Goal: Information Seeking & Learning: Learn about a topic

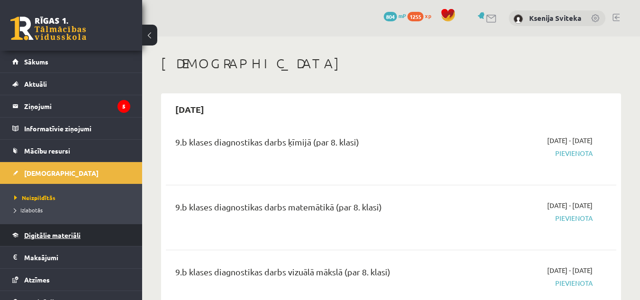
click at [96, 237] on link "Digitālie materiāli" at bounding box center [71, 235] width 118 height 22
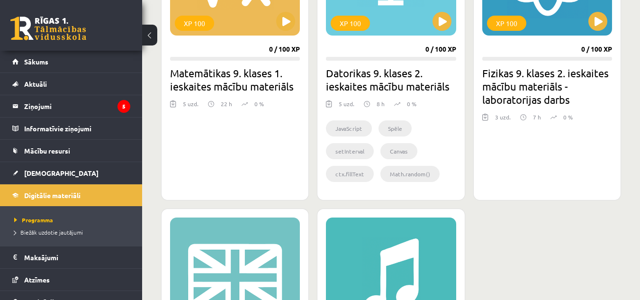
scroll to position [1315, 0]
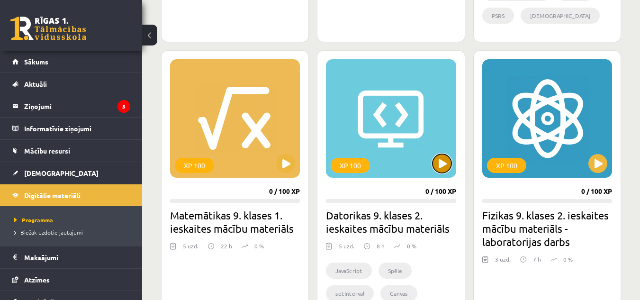
click at [447, 165] on button at bounding box center [441, 163] width 19 height 19
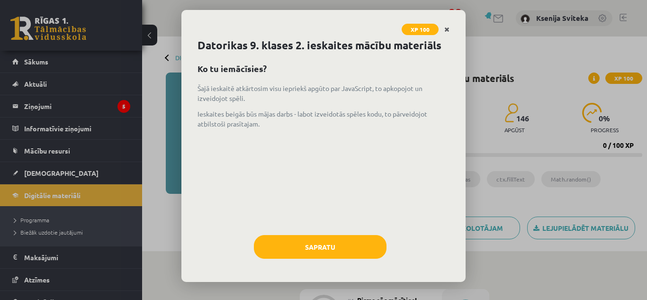
click at [449, 27] on icon "Close" at bounding box center [446, 30] width 5 height 7
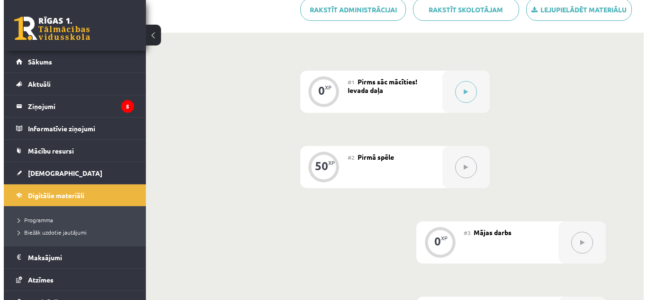
scroll to position [216, 0]
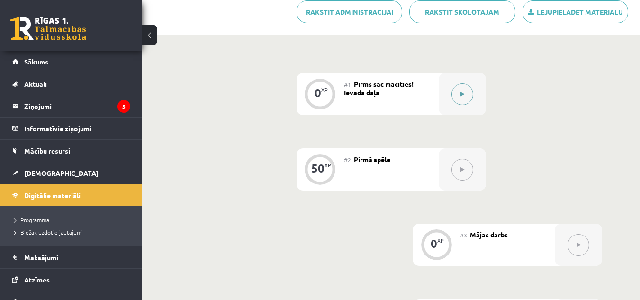
click at [457, 97] on button at bounding box center [462, 94] width 22 height 22
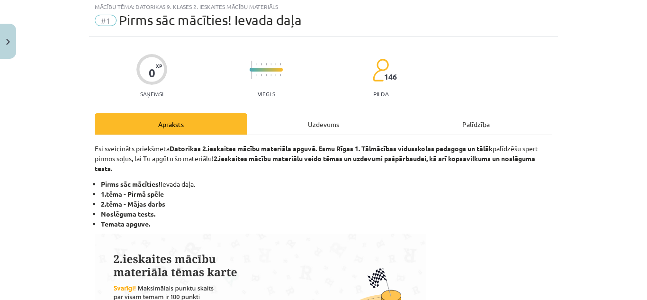
scroll to position [17, 0]
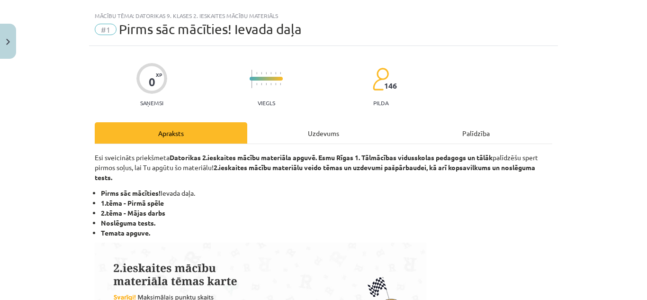
click at [309, 136] on div "Uzdevums" at bounding box center [323, 132] width 152 height 21
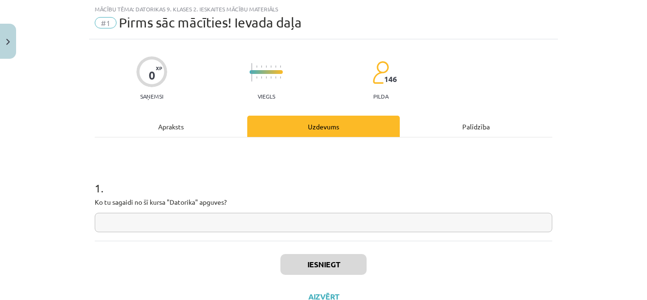
click at [237, 223] on input "text" at bounding box center [323, 222] width 457 height 19
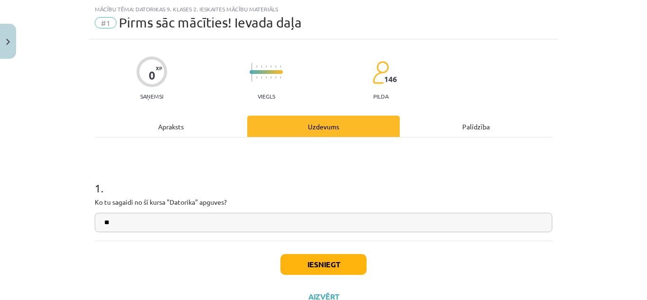
type input "**"
click at [292, 266] on button "Iesniegt" at bounding box center [323, 264] width 86 height 21
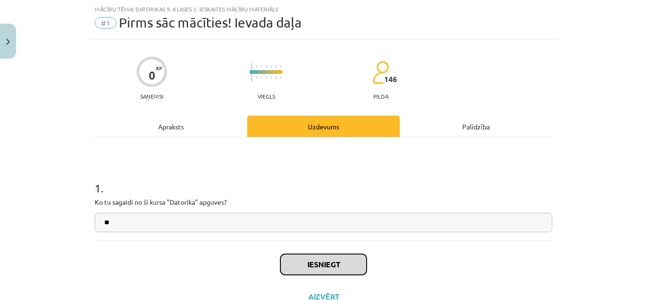
scroll to position [60, 0]
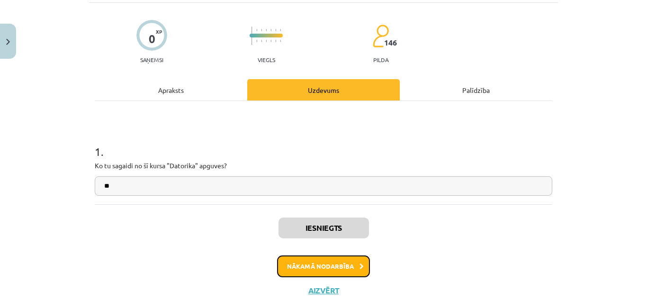
click at [344, 269] on button "Nākamā nodarbība" at bounding box center [323, 266] width 93 height 22
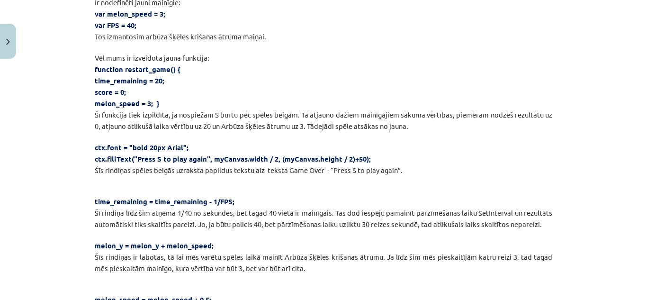
scroll to position [5110, 0]
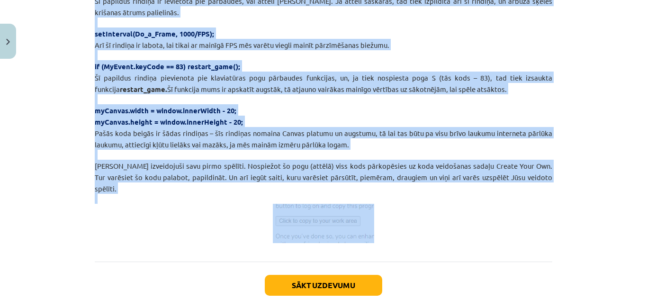
drag, startPoint x: 73, startPoint y: 164, endPoint x: 453, endPoint y: 179, distance: 380.6
click at [453, 179] on div "Mācību tēma: Datorikas 9. klases 2. ieskaites mācību materiāls #2 Pirmā spēle 5…" at bounding box center [323, 150] width 647 height 300
copy div "JavaScript – pirmā spēlīte Šajā ieskaitē nostiprināsim jau apgūto un izveidosim…"
click at [137, 204] on p at bounding box center [323, 223] width 457 height 39
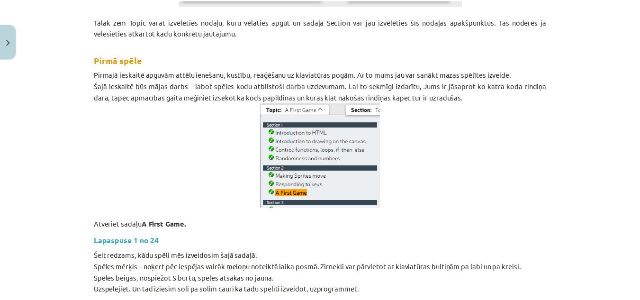
scroll to position [0, 0]
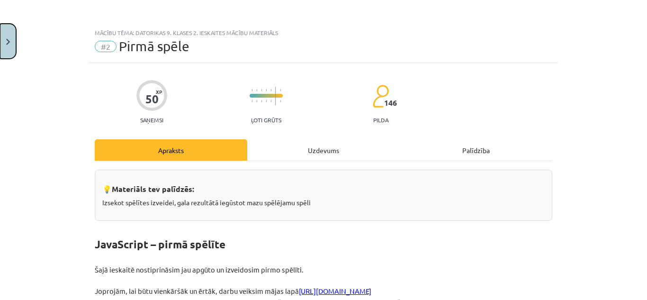
click at [9, 39] on img "Close" at bounding box center [8, 42] width 4 height 6
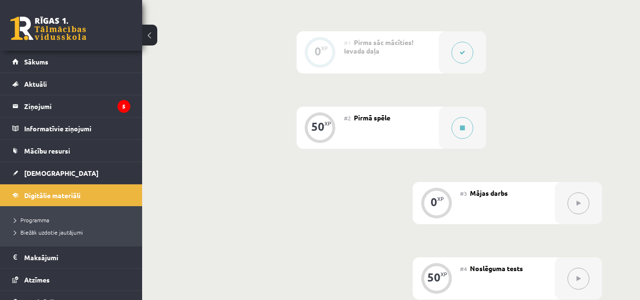
scroll to position [284, 0]
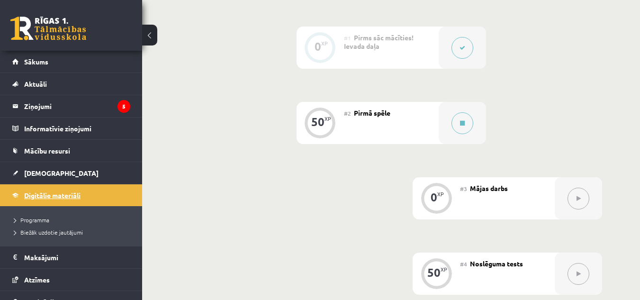
click at [110, 193] on link "Digitālie materiāli" at bounding box center [71, 195] width 118 height 22
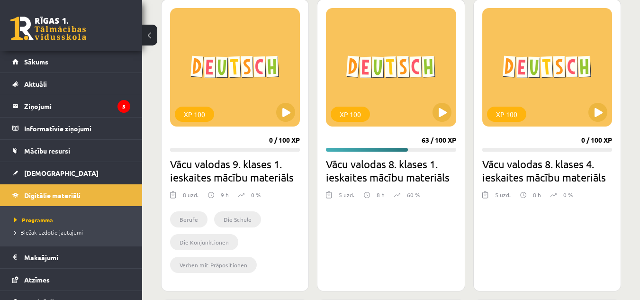
scroll to position [247, 0]
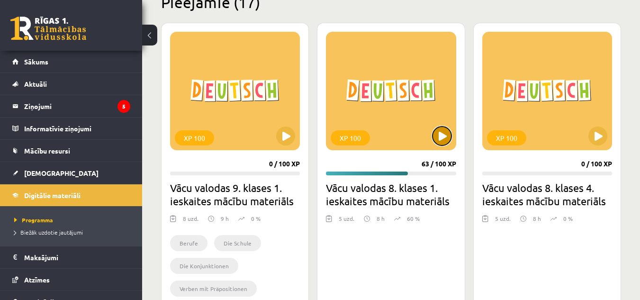
click at [444, 132] on button at bounding box center [441, 135] width 19 height 19
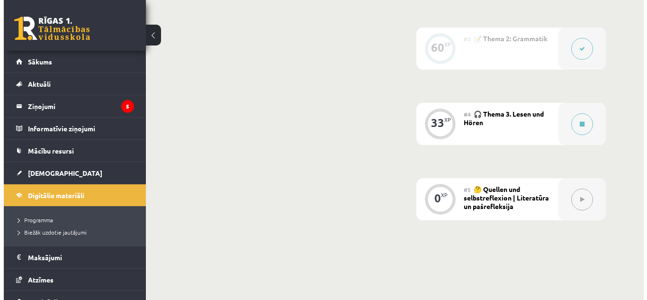
scroll to position [389, 0]
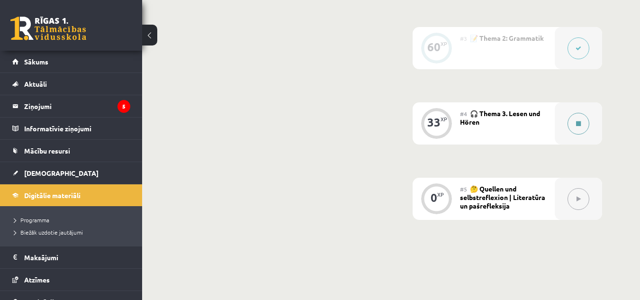
click at [577, 134] on div at bounding box center [578, 123] width 47 height 42
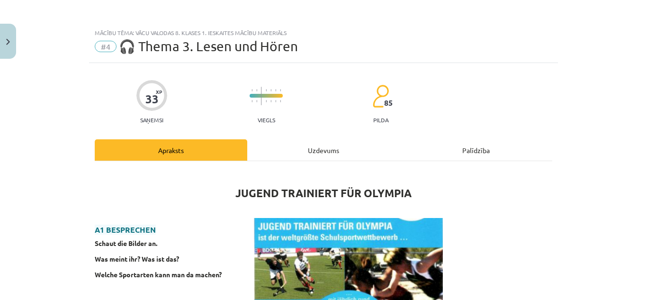
click at [469, 150] on div "Palīdzība" at bounding box center [476, 149] width 152 height 21
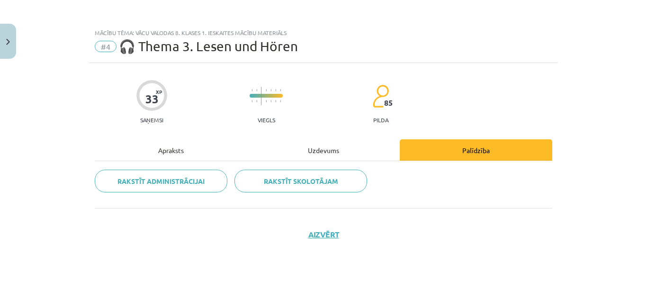
click at [361, 151] on div "Uzdevums" at bounding box center [323, 149] width 152 height 21
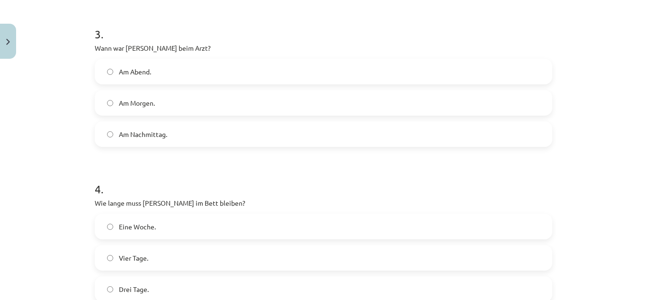
scroll to position [601, 0]
drag, startPoint x: 92, startPoint y: 48, endPoint x: 75, endPoint y: 40, distance: 19.1
click at [75, 40] on div "Mācību tēma: Vācu valodas 8. klases 1. ieskaites mācību materiāls #4 🎧 Thema 3.…" at bounding box center [323, 150] width 647 height 300
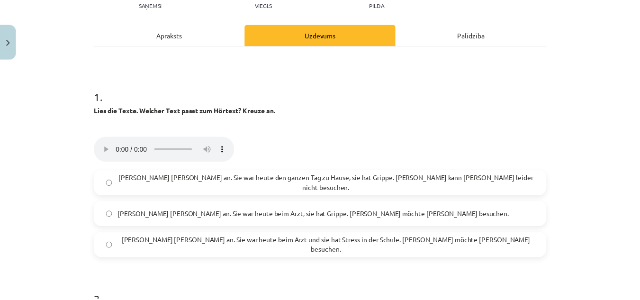
scroll to position [115, 0]
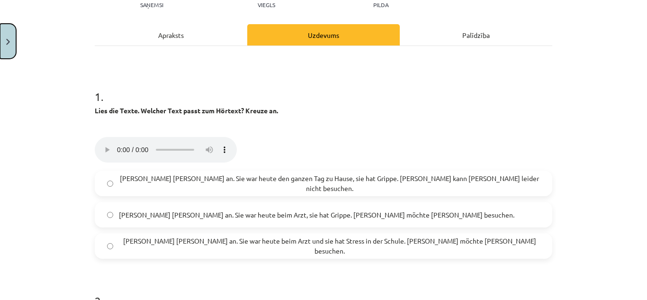
click at [14, 36] on button "Close" at bounding box center [8, 41] width 16 height 35
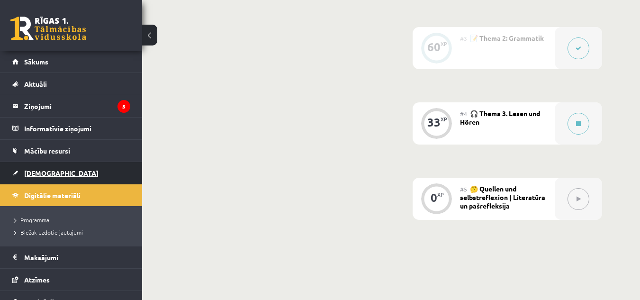
click at [72, 168] on link "[DEMOGRAPHIC_DATA]" at bounding box center [71, 173] width 118 height 22
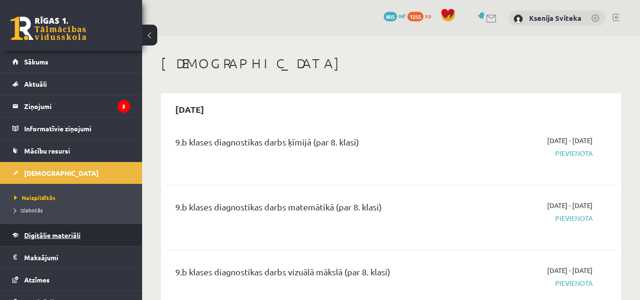
click at [60, 228] on link "Digitālie materiāli" at bounding box center [71, 235] width 118 height 22
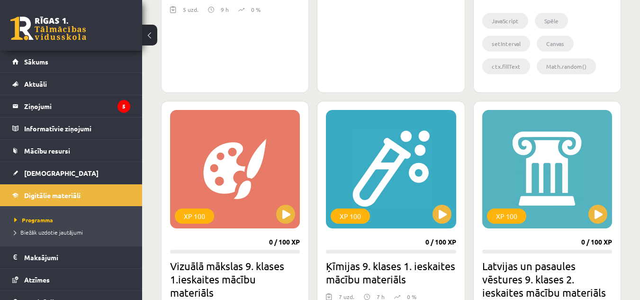
scroll to position [1009, 0]
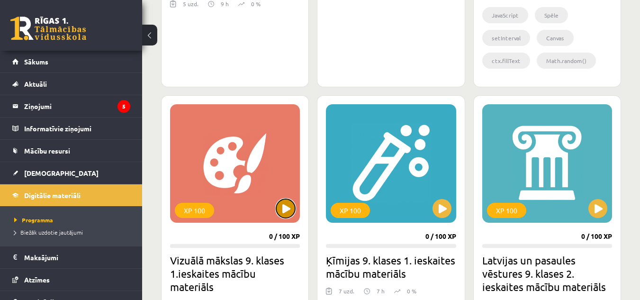
click at [282, 207] on button at bounding box center [285, 208] width 19 height 19
